Goal: Information Seeking & Learning: Find specific page/section

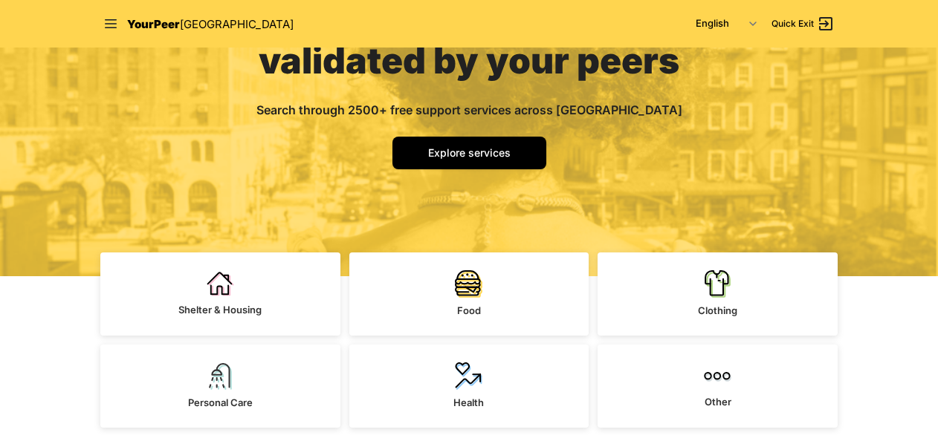
scroll to position [223, 0]
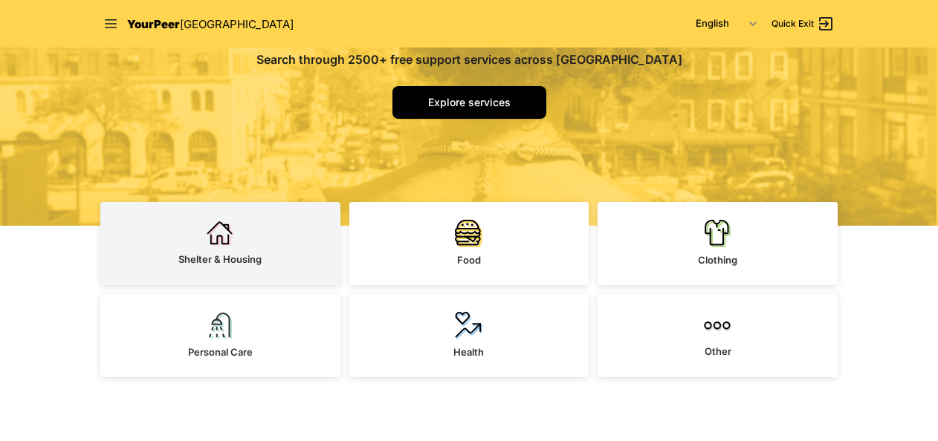
click at [220, 256] on span "Shelter & Housing" at bounding box center [219, 259] width 83 height 12
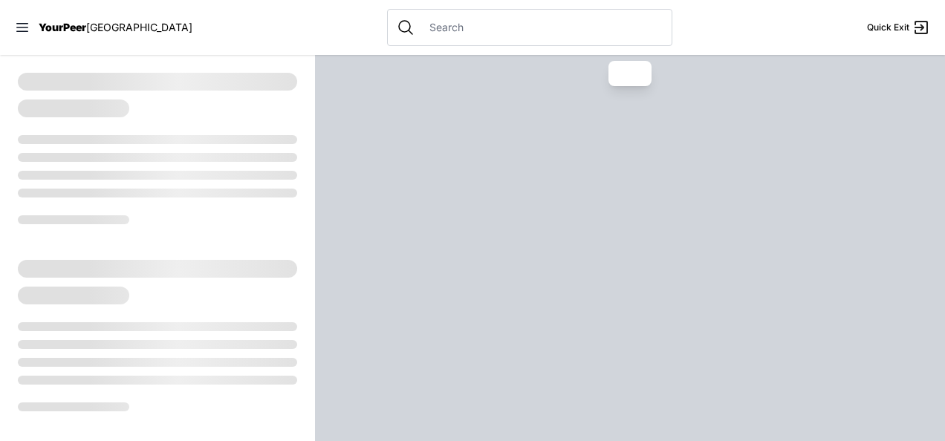
select select "recentlyUpdated"
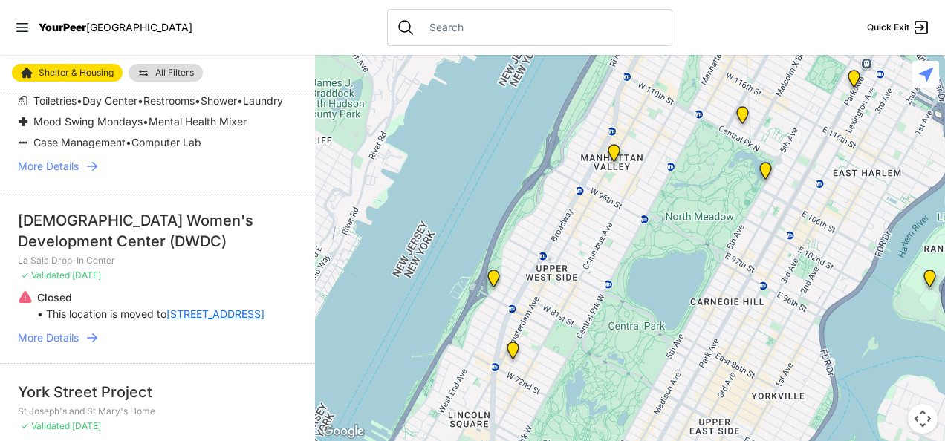
scroll to position [297, 0]
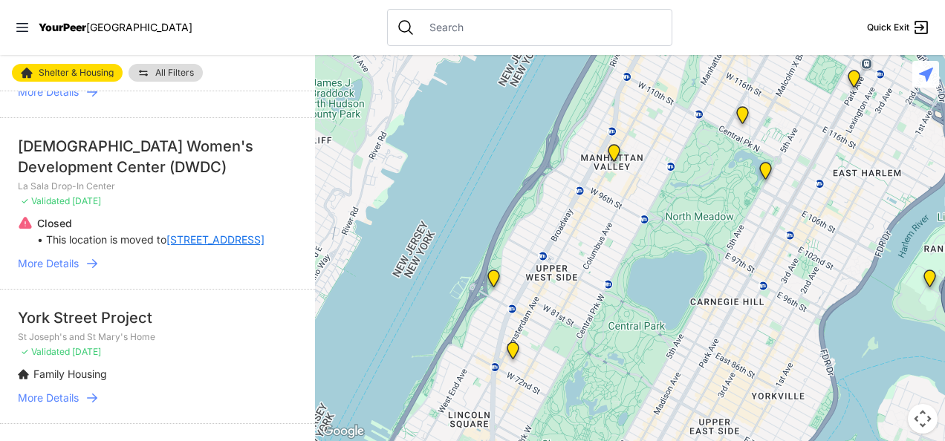
click at [67, 271] on span "More Details" at bounding box center [48, 263] width 61 height 15
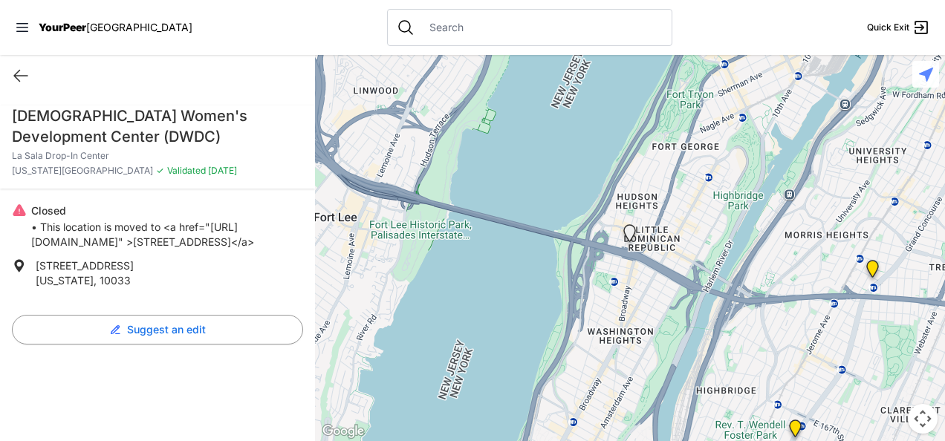
select select "recentlyUpdated"
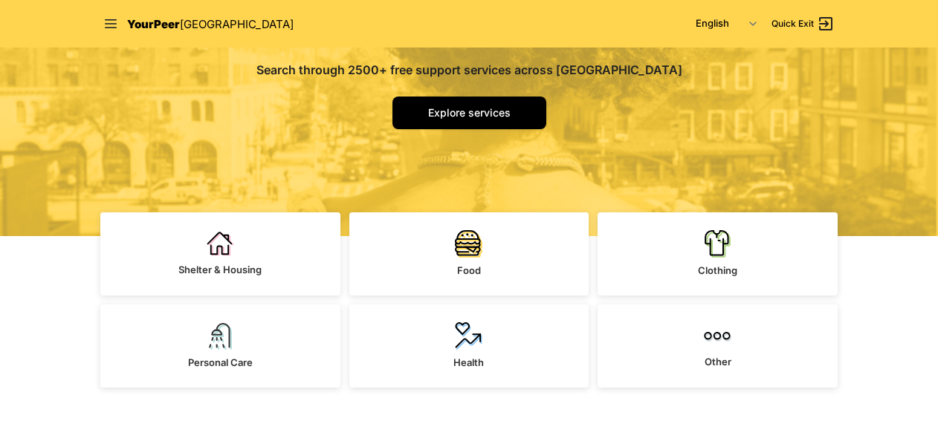
scroll to position [223, 0]
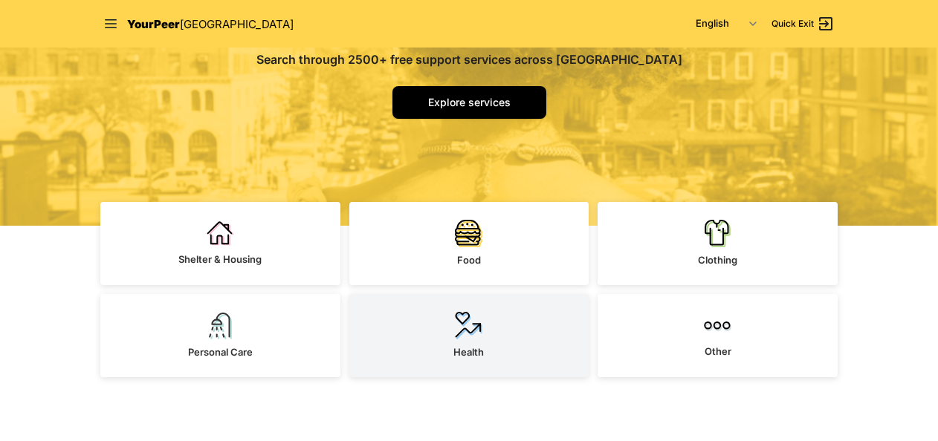
click at [447, 325] on link "Health" at bounding box center [469, 335] width 240 height 83
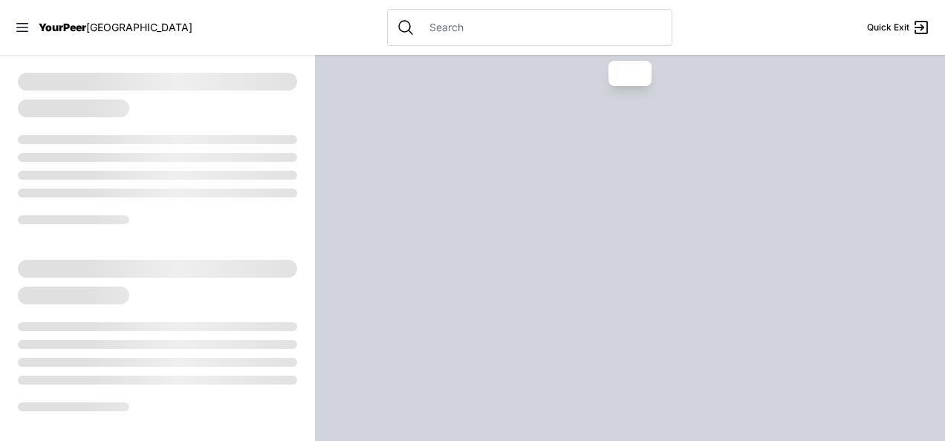
select select "recentlyUpdated"
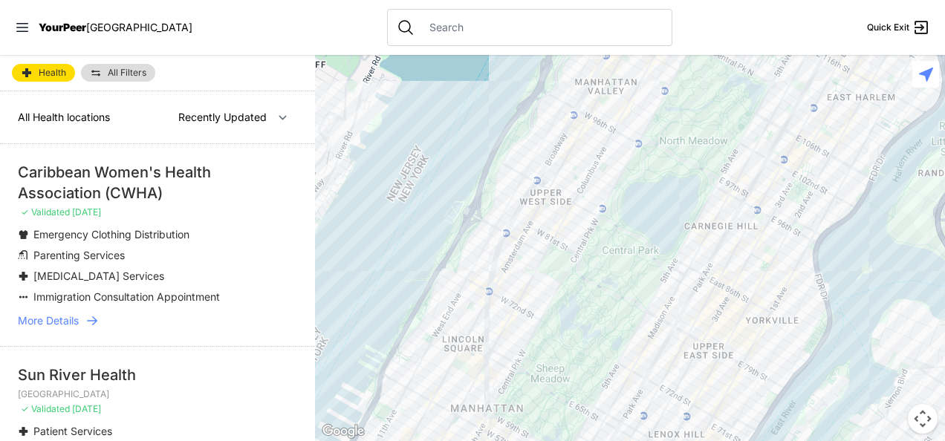
click at [50, 314] on span "More Details" at bounding box center [48, 321] width 61 height 15
